Goal: Task Accomplishment & Management: Manage account settings

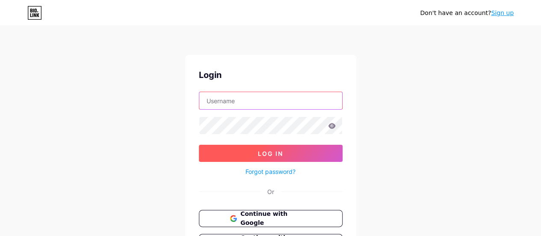
type input "[EMAIL_ADDRESS][DOMAIN_NAME]"
click at [251, 155] on button "Log In" at bounding box center [271, 152] width 144 height 17
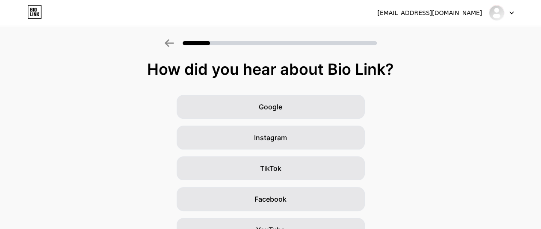
click at [510, 11] on div at bounding box center [501, 12] width 25 height 15
click at [422, 34] on li "Logout" at bounding box center [460, 35] width 106 height 23
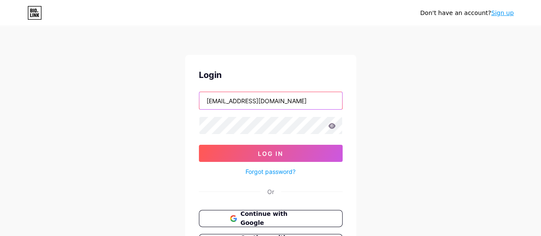
click at [297, 102] on input "[EMAIL_ADDRESS][DOMAIN_NAME]" at bounding box center [270, 100] width 143 height 17
type input "[EMAIL_ADDRESS][DOMAIN_NAME]"
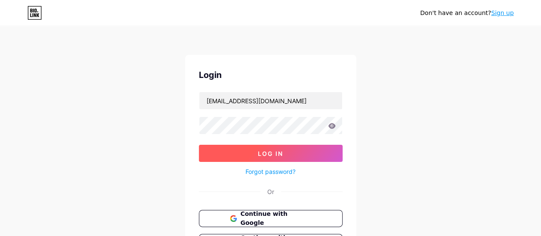
click at [261, 152] on span "Log In" at bounding box center [270, 153] width 25 height 7
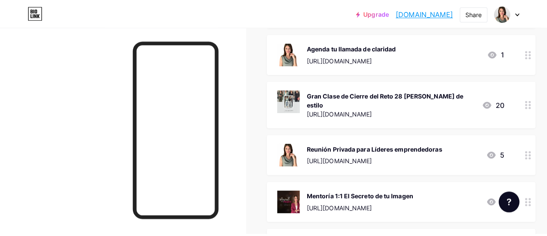
scroll to position [89, 0]
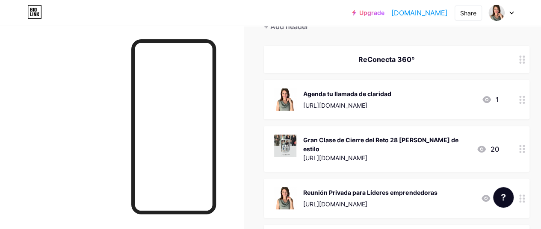
click at [521, 148] on circle at bounding box center [520, 149] width 2 height 2
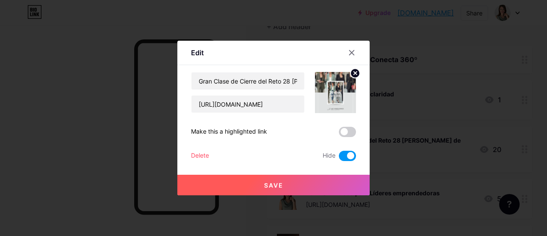
click at [353, 74] on circle at bounding box center [355, 72] width 9 height 9
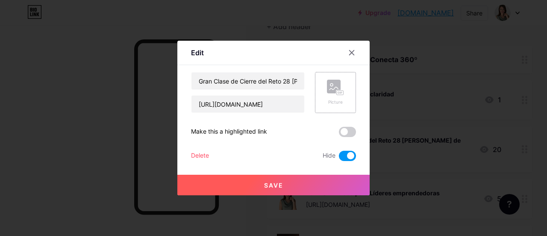
click at [336, 99] on div "Picture" at bounding box center [335, 102] width 17 height 6
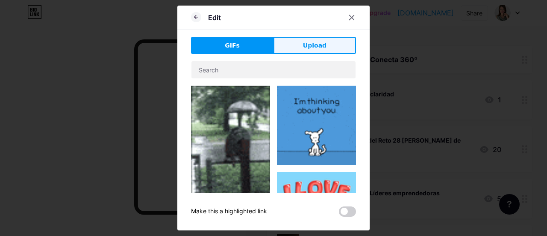
click at [319, 42] on span "Upload" at bounding box center [315, 45] width 24 height 9
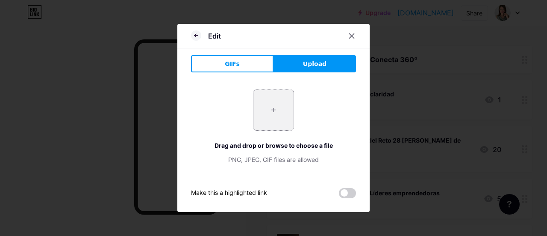
click at [274, 103] on input "file" at bounding box center [274, 110] width 40 height 40
type input "C:\fakepath\White Beige Simple Women's Fashion Style Collection - Your Story (1…"
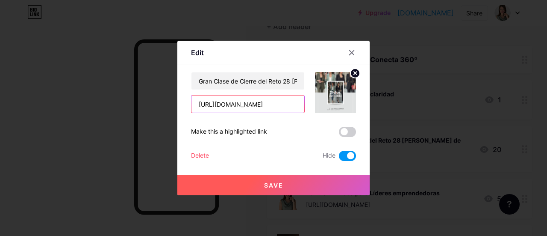
click at [292, 106] on input "[URL][DOMAIN_NAME]" at bounding box center [248, 103] width 113 height 17
click at [194, 102] on input "[URL][DOMAIN_NAME]" at bounding box center [248, 103] width 113 height 17
click at [197, 106] on input "[URL][DOMAIN_NAME]" at bounding box center [248, 103] width 113 height 17
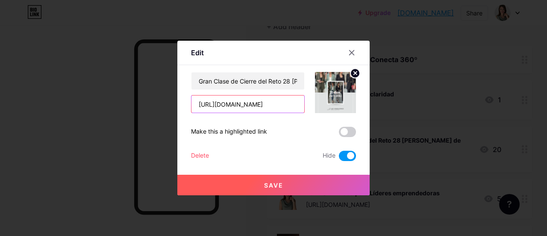
drag, startPoint x: 197, startPoint y: 106, endPoint x: 302, endPoint y: 106, distance: 105.6
click at [302, 106] on input "[URL][DOMAIN_NAME]" at bounding box center [248, 103] width 113 height 17
click at [294, 104] on input "[URL][DOMAIN_NAME]" at bounding box center [248, 103] width 113 height 17
click at [287, 105] on input "[URL][DOMAIN_NAME]" at bounding box center [248, 103] width 113 height 17
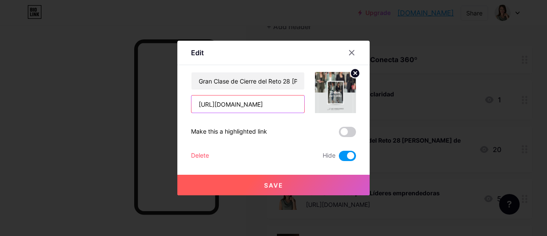
click at [297, 104] on input "[URL][DOMAIN_NAME]" at bounding box center [248, 103] width 113 height 17
click at [300, 104] on input "[URL][DOMAIN_NAME]" at bounding box center [248, 103] width 113 height 17
type input "h"
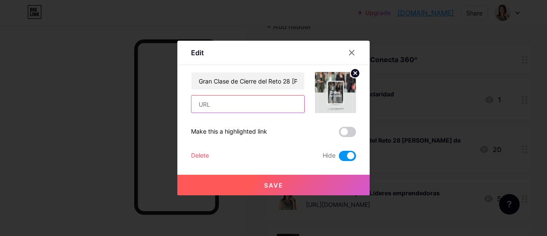
paste input "[URL][DOMAIN_NAME]"
type input "[URL][DOMAIN_NAME]"
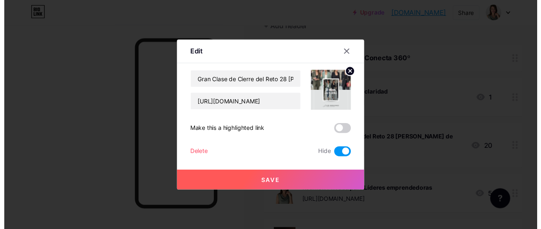
scroll to position [0, 0]
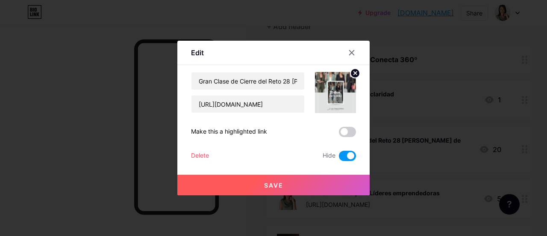
click at [349, 129] on span at bounding box center [347, 132] width 17 height 10
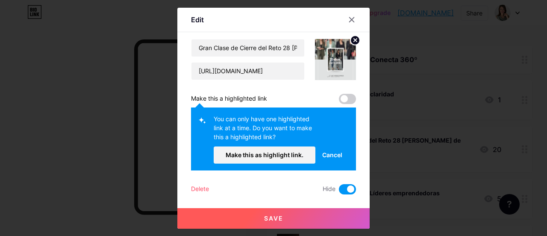
click at [348, 188] on span at bounding box center [347, 189] width 17 height 10
click at [339, 191] on input "checkbox" at bounding box center [339, 191] width 0 height 0
click at [347, 96] on span at bounding box center [347, 99] width 17 height 10
click at [268, 151] on span "Make this as highlight link." at bounding box center [265, 154] width 78 height 7
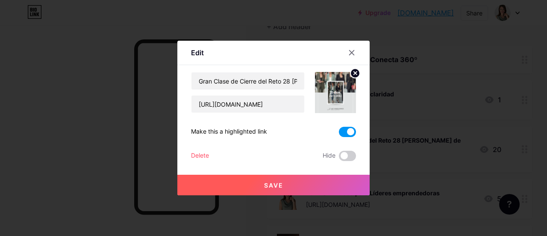
click at [265, 186] on span "Save" at bounding box center [273, 184] width 19 height 7
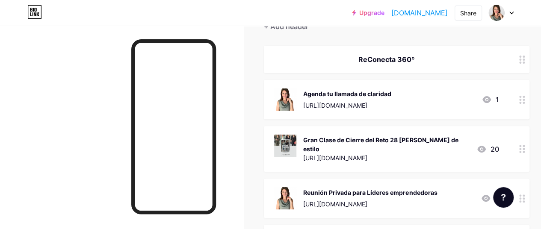
click at [525, 146] on icon at bounding box center [522, 149] width 6 height 8
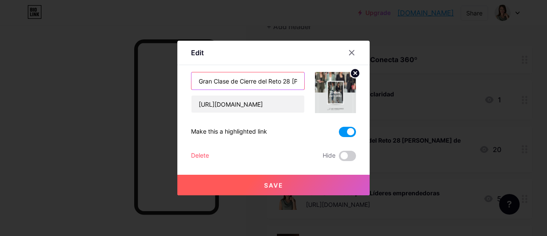
drag, startPoint x: 197, startPoint y: 80, endPoint x: 268, endPoint y: 81, distance: 70.5
click at [268, 81] on input "Gran Clase de Cierre del Reto 28 [PERSON_NAME] de estilo" at bounding box center [248, 80] width 113 height 17
click at [219, 82] on input "Reto 28 [PERSON_NAME] de estilo" at bounding box center [248, 80] width 113 height 17
type input "Reto 21 [PERSON_NAME] de estilo"
click at [261, 182] on button "Save" at bounding box center [273, 184] width 192 height 21
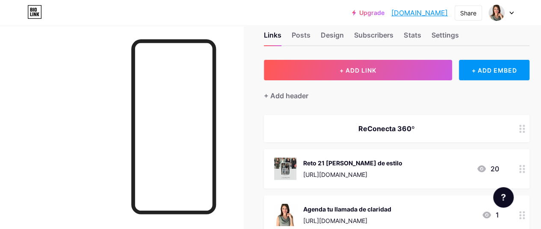
scroll to position [14, 0]
